Goal: Task Accomplishment & Management: Use online tool/utility

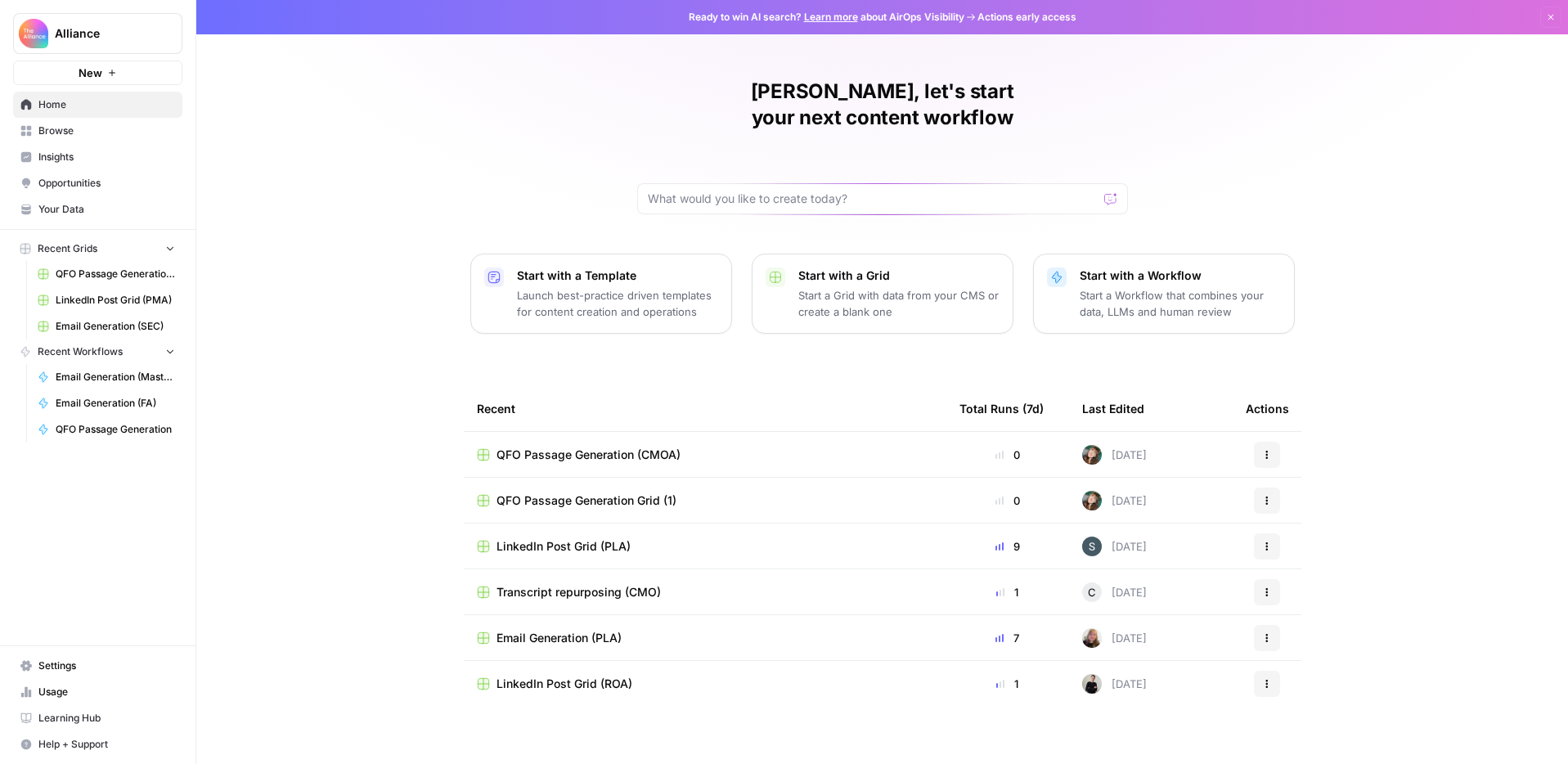
click at [57, 135] on span "Browse" at bounding box center [106, 131] width 137 height 15
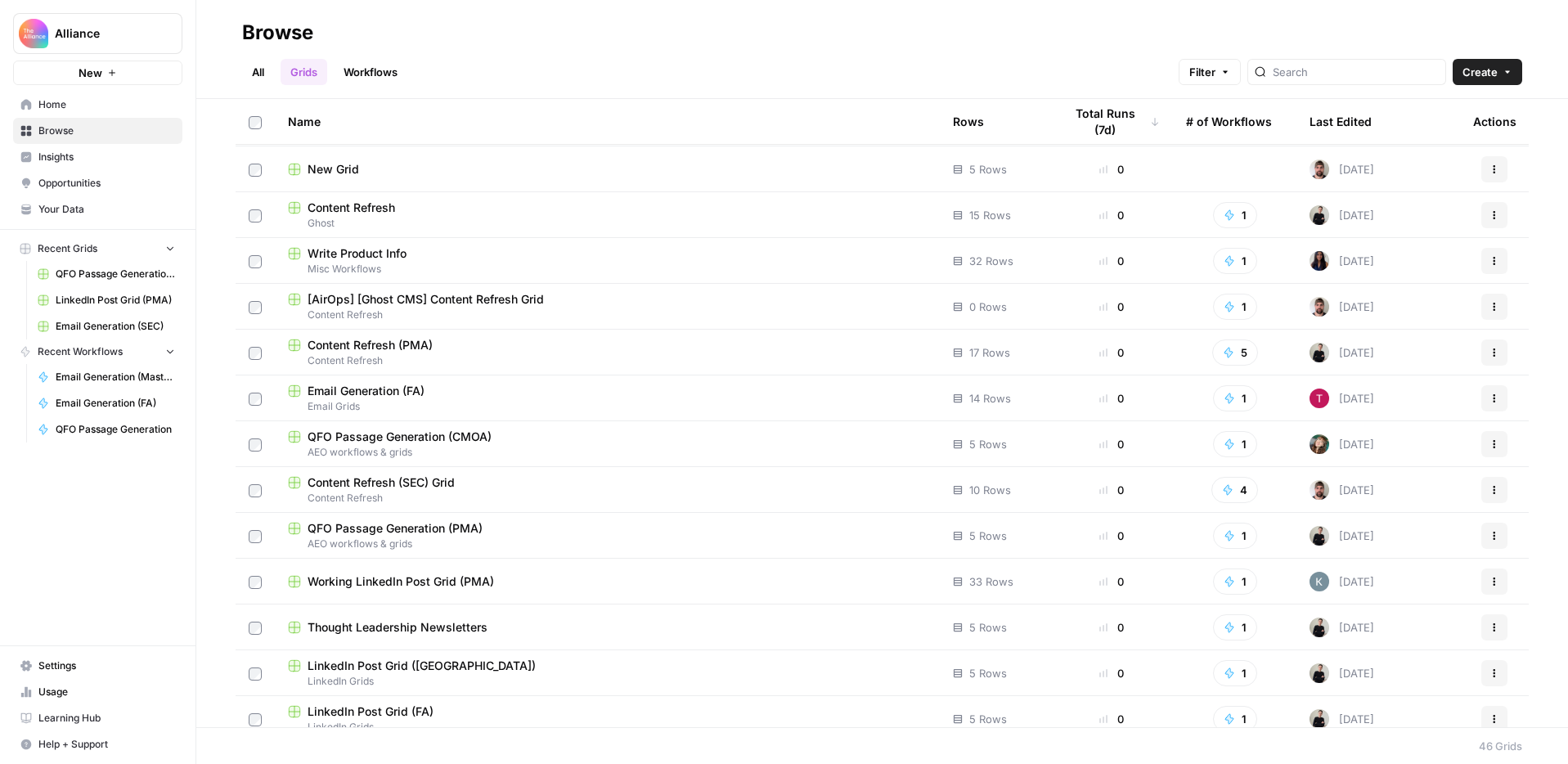
scroll to position [778, 0]
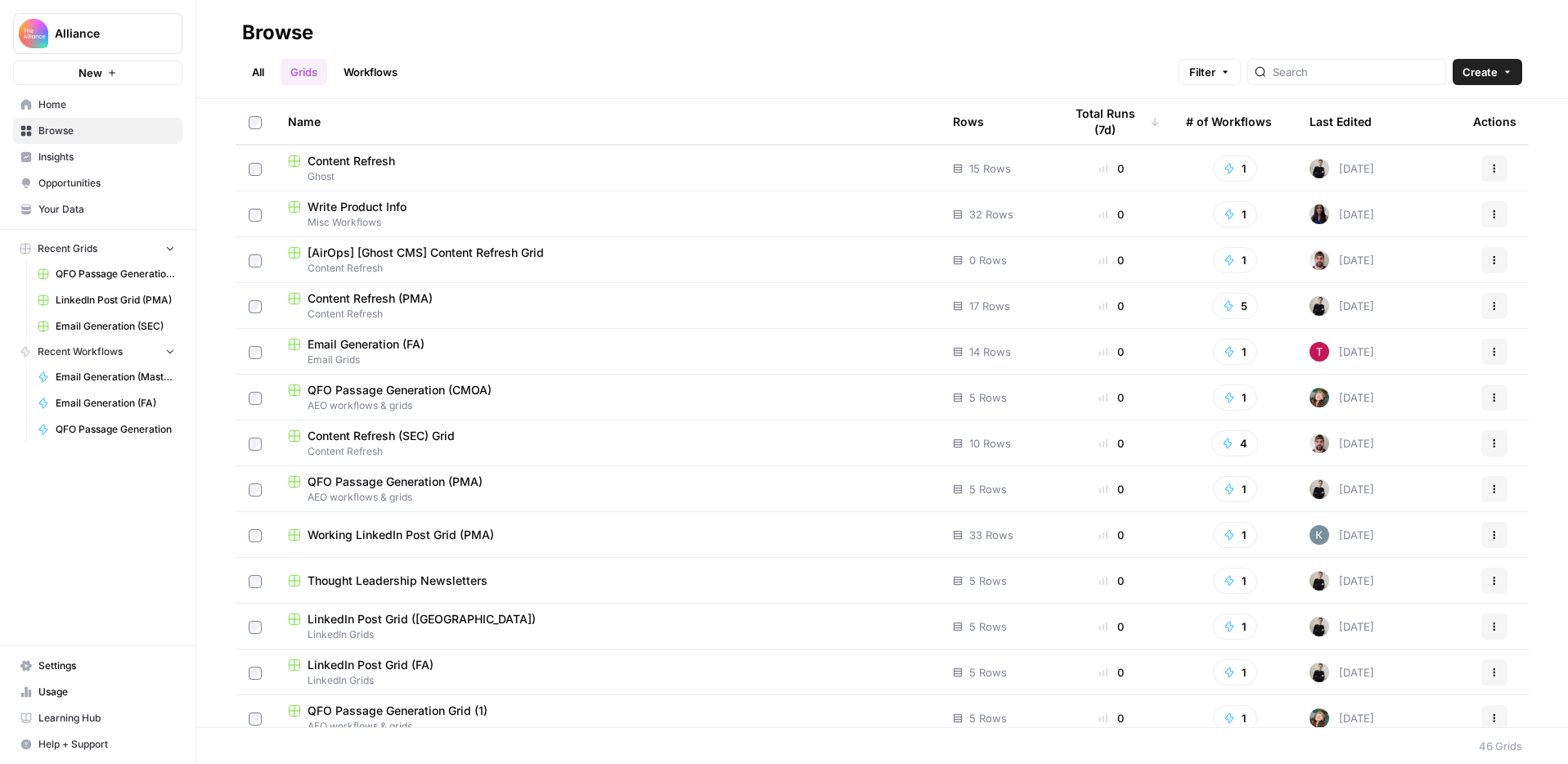
click at [528, 486] on div "QFO Passage Generation (PMA)" at bounding box center [607, 481] width 639 height 17
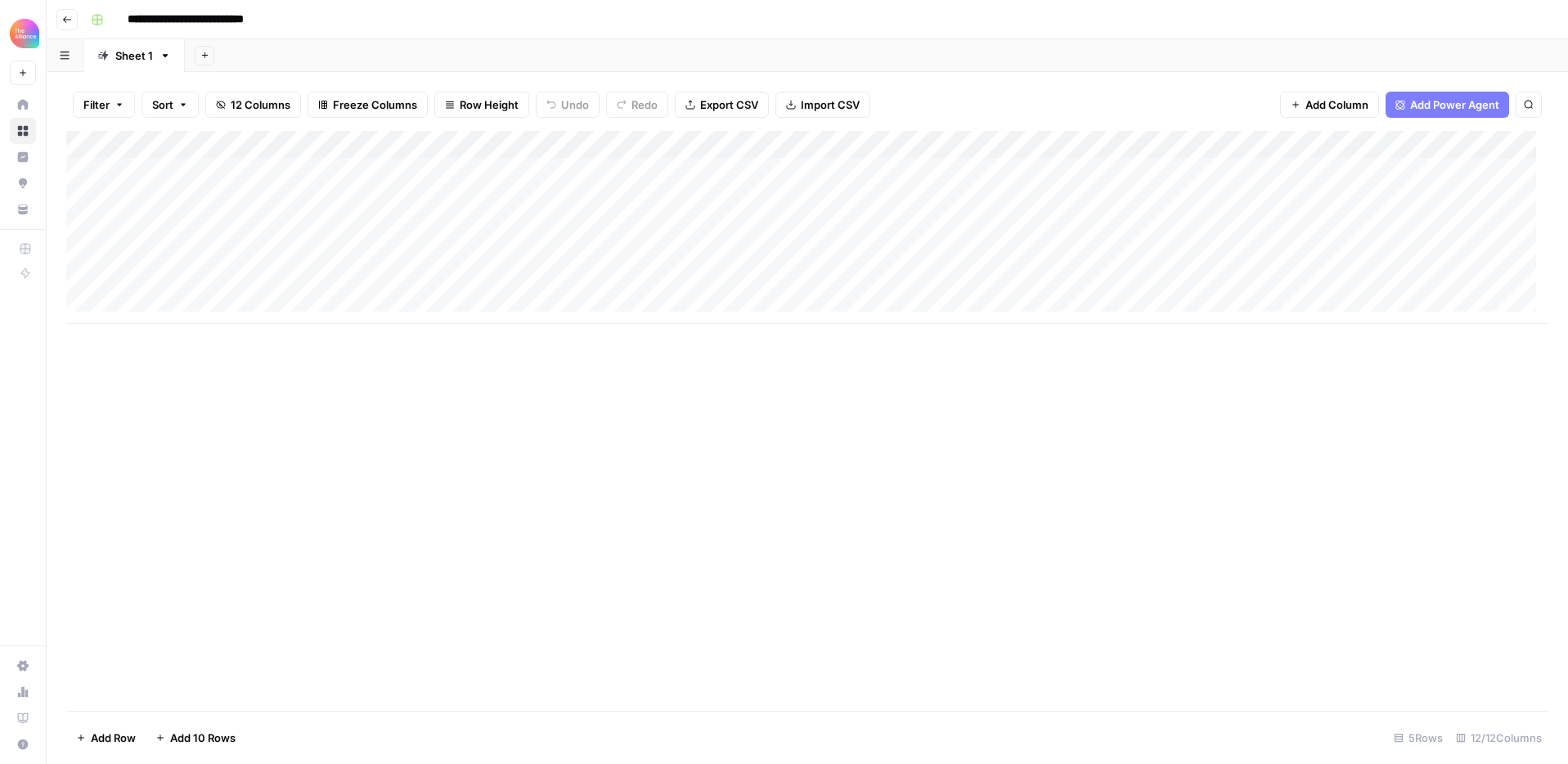
click at [549, 144] on div "Add Column" at bounding box center [807, 227] width 1482 height 193
click at [387, 144] on div "Add Column" at bounding box center [807, 227] width 1482 height 193
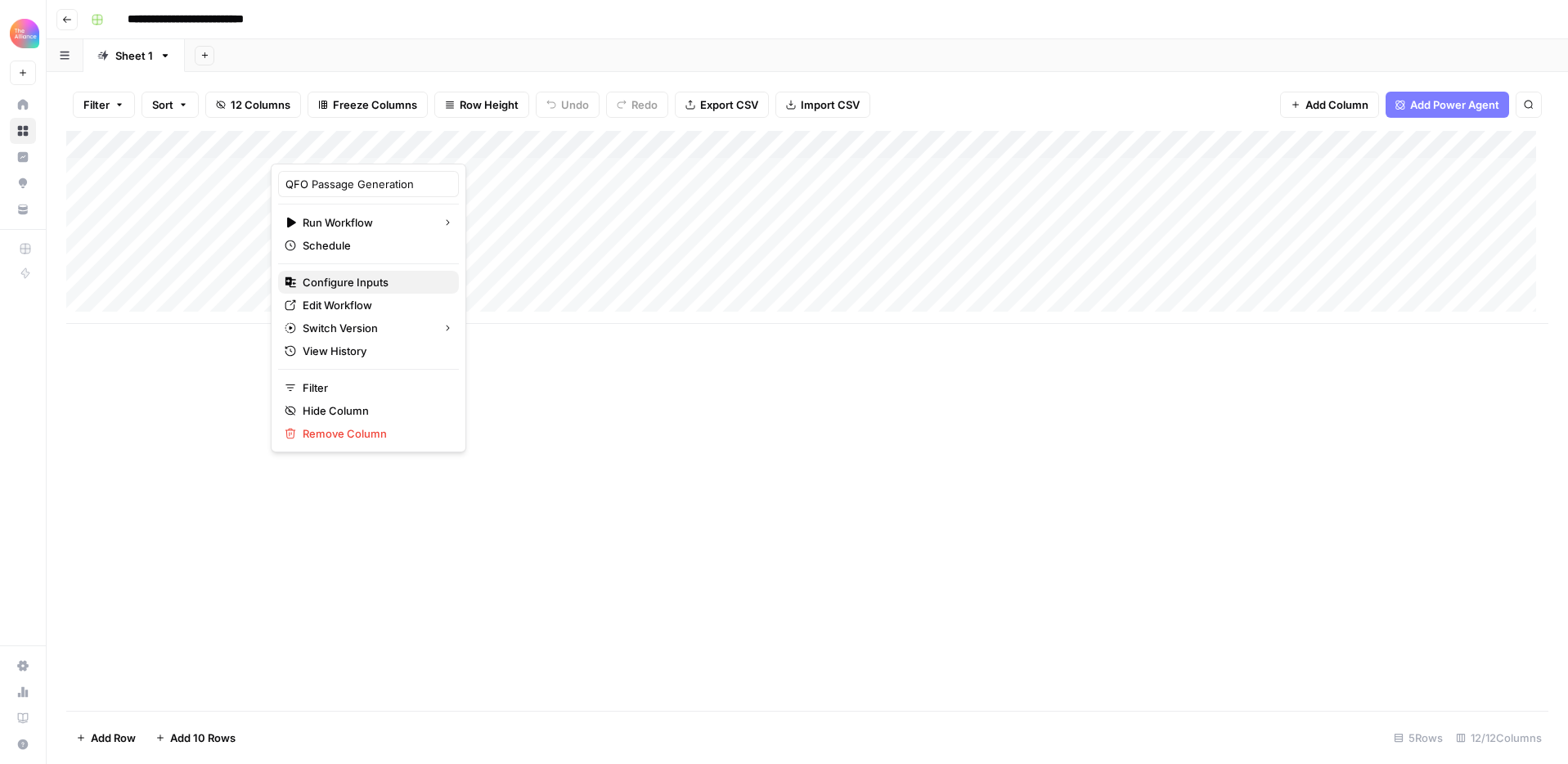
click at [374, 276] on span "Configure Inputs" at bounding box center [374, 282] width 144 height 17
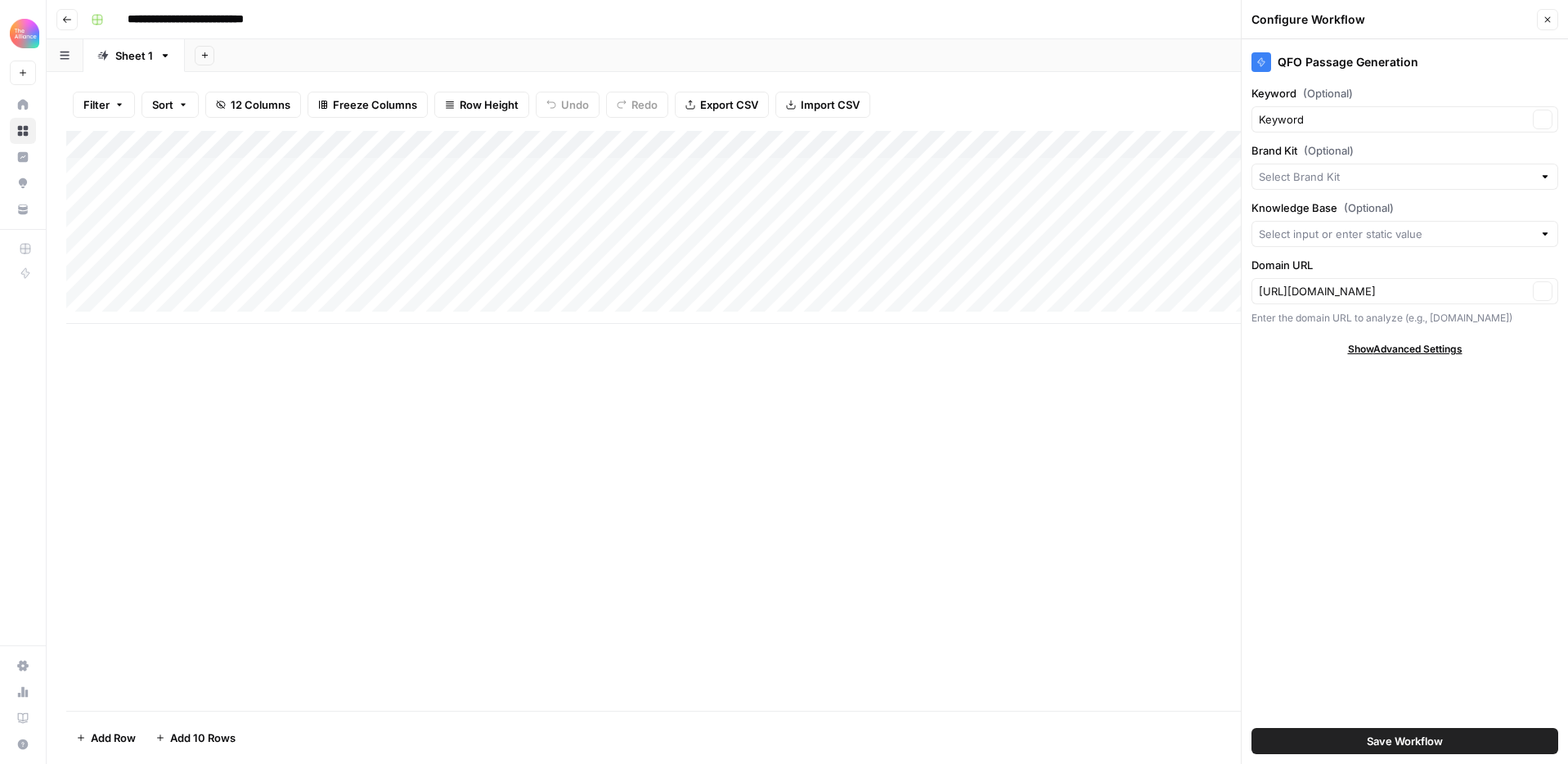
type input "Product Marketing Alliance"
type input "Keynotes (PMA)"
click at [1545, 24] on button "Close" at bounding box center [1547, 19] width 21 height 21
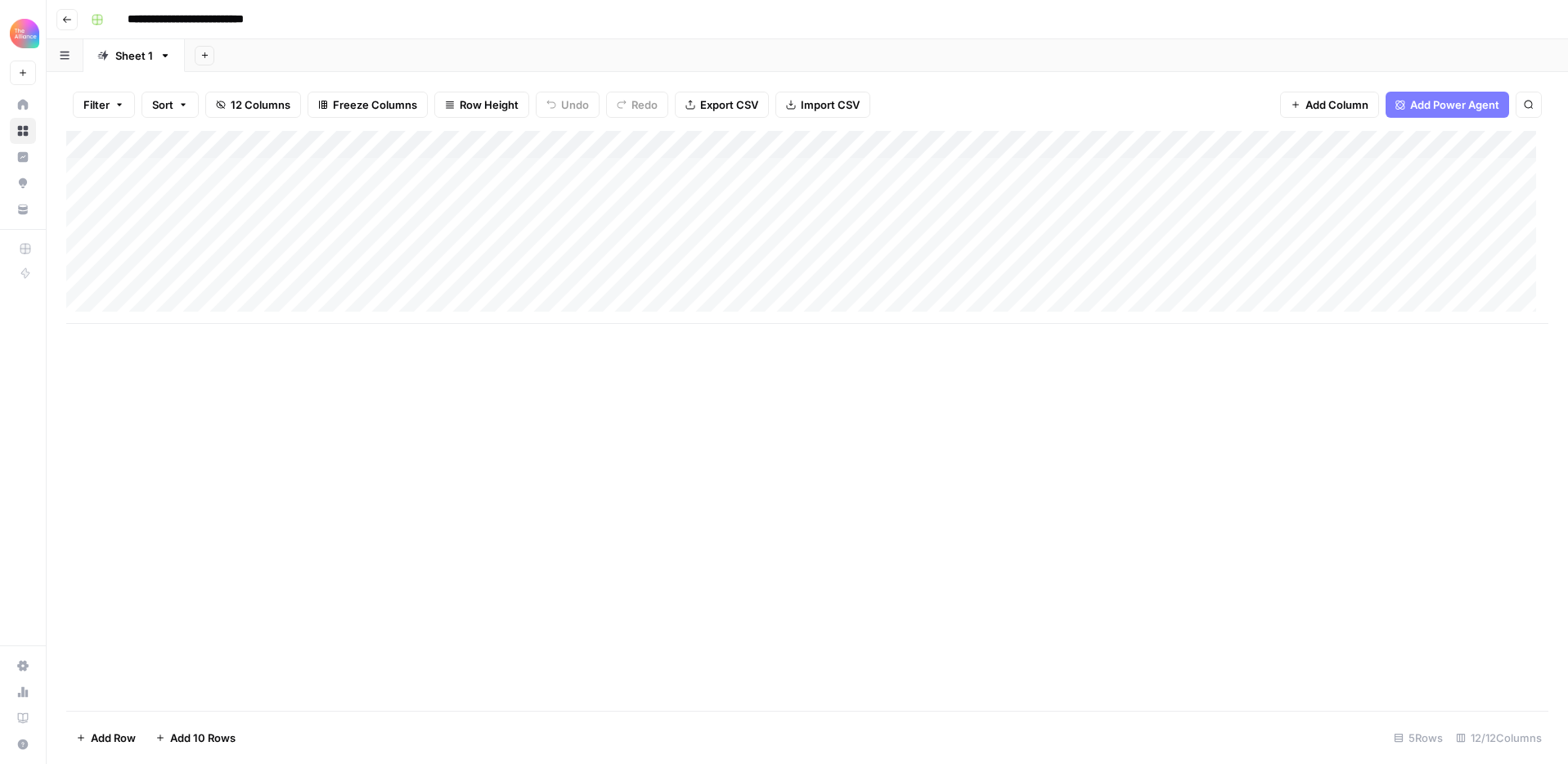
click at [250, 431] on div "Add Column" at bounding box center [807, 420] width 1482 height 580
click at [190, 274] on div "Add Column" at bounding box center [807, 227] width 1482 height 193
type textarea "**********"
click at [340, 269] on div "Add Column" at bounding box center [807, 227] width 1482 height 193
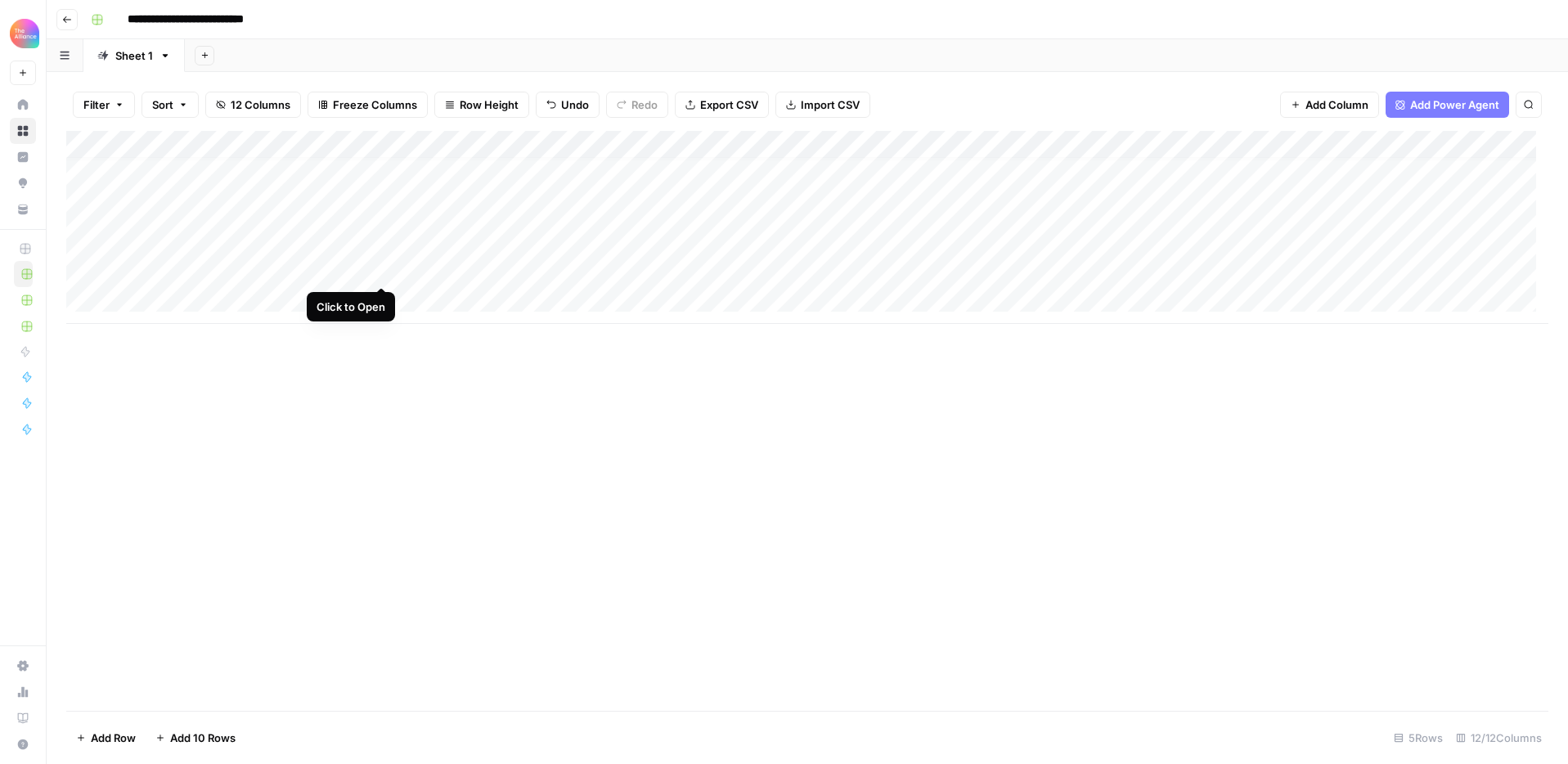
click at [380, 272] on div "Add Column" at bounding box center [807, 227] width 1482 height 193
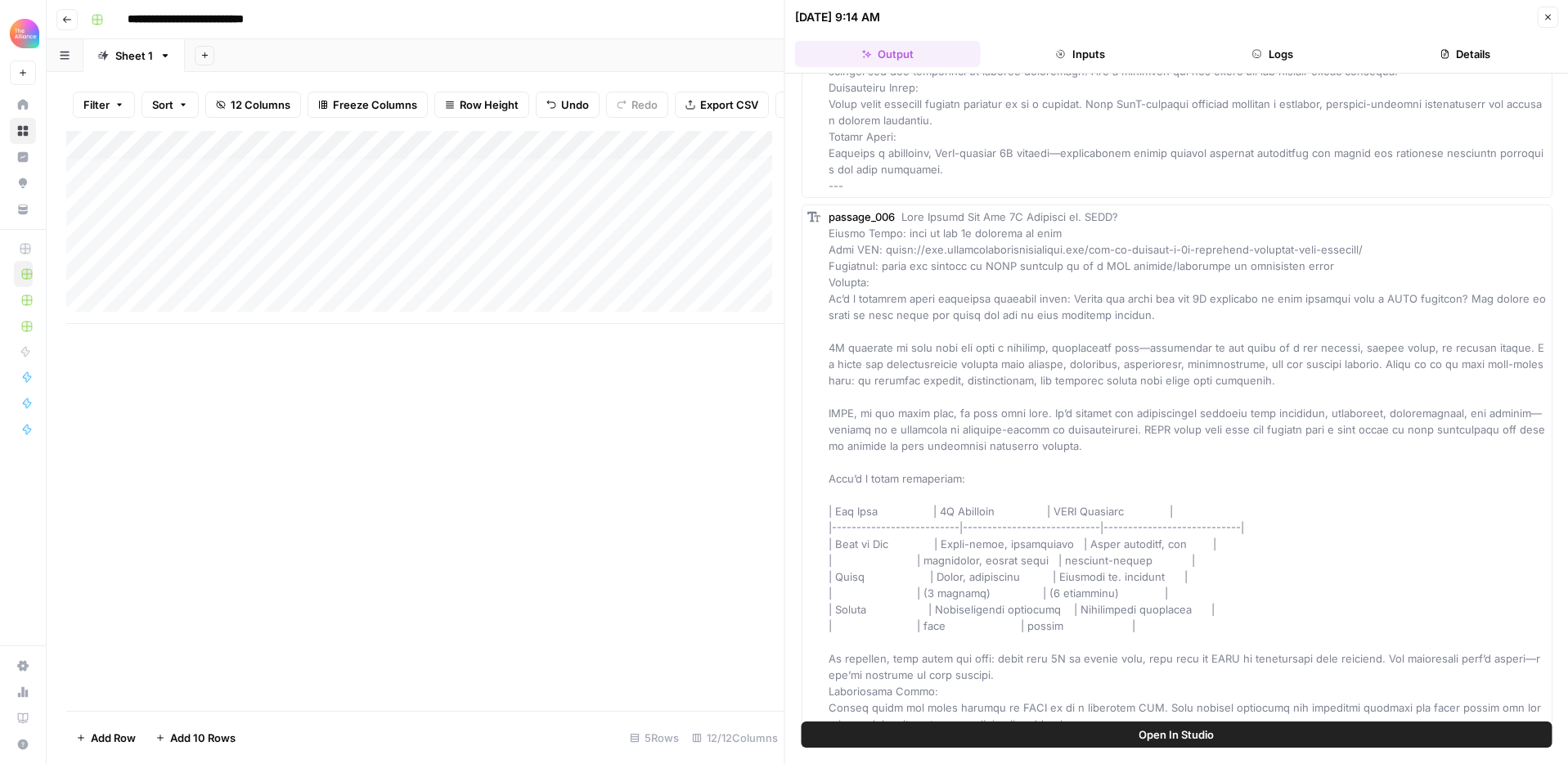
scroll to position [2831, 0]
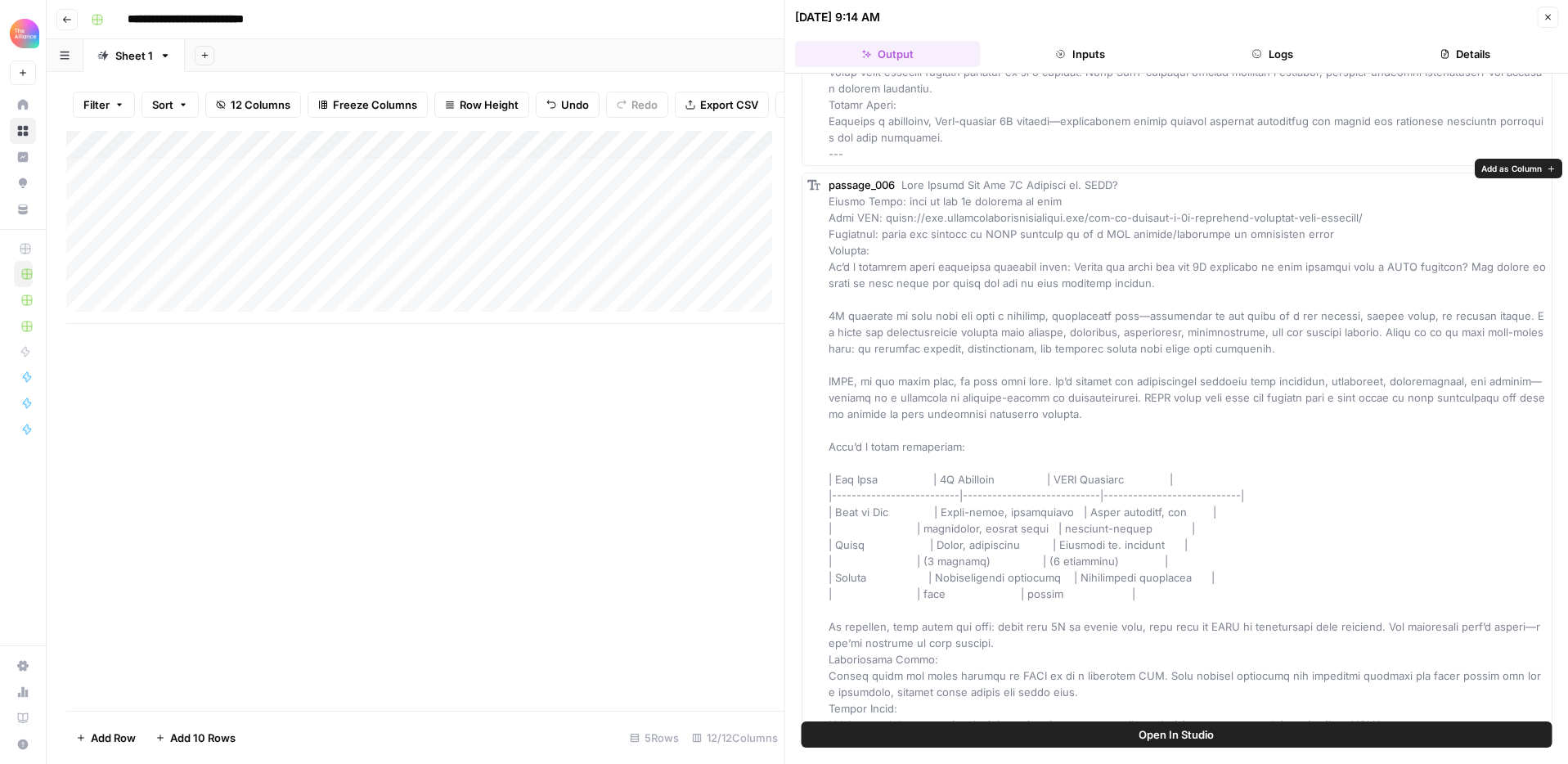
drag, startPoint x: 1396, startPoint y: 198, endPoint x: 882, endPoint y: 201, distance: 514.0
click at [882, 201] on span at bounding box center [1188, 463] width 720 height 569
copy span "[URL][DOMAIN_NAME]"
